Goal: Find specific page/section: Find specific page/section

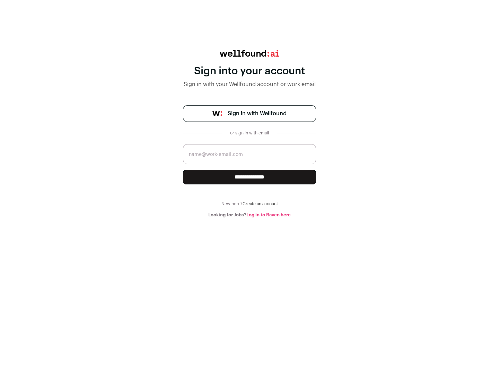
click at [257, 113] on span "Sign in with Wellfound" at bounding box center [257, 113] width 59 height 8
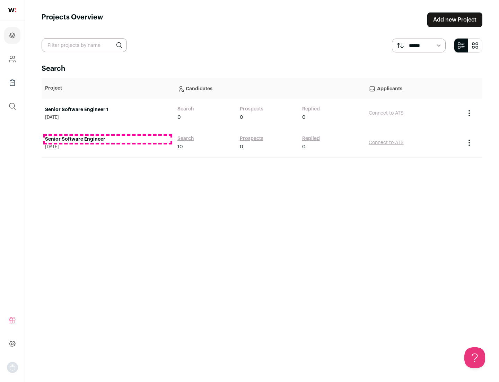
click at [108, 139] on link "Senior Software Engineer" at bounding box center [108, 139] width 126 height 7
